Goal: Manage account settings

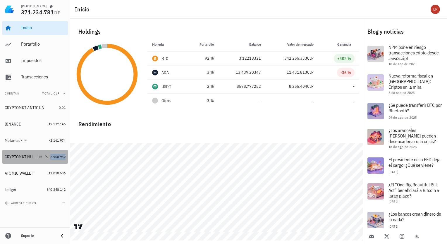
click at [53, 156] on span "2.900.962" at bounding box center [57, 157] width 15 height 4
